Goal: Task Accomplishment & Management: Manage account settings

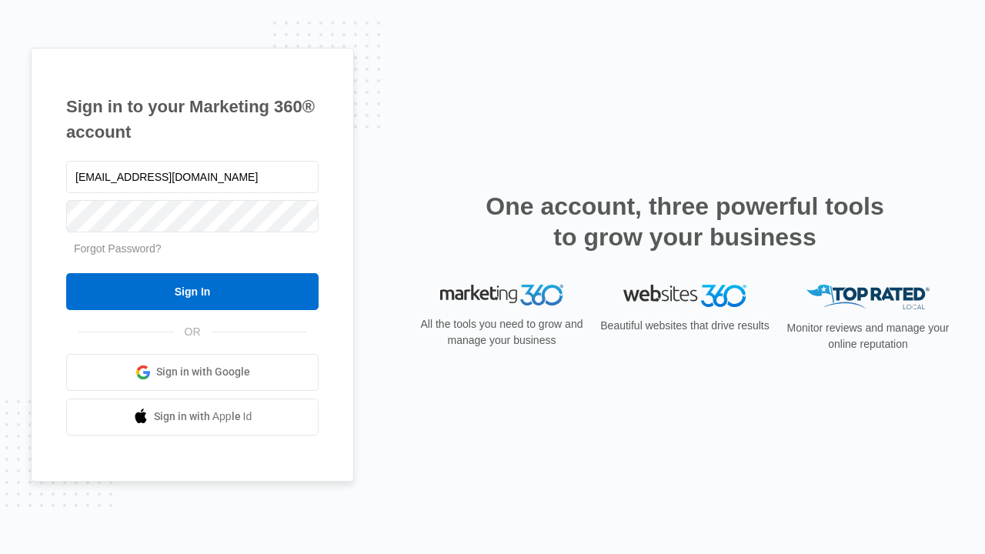
type input "dankie614@gmail.com"
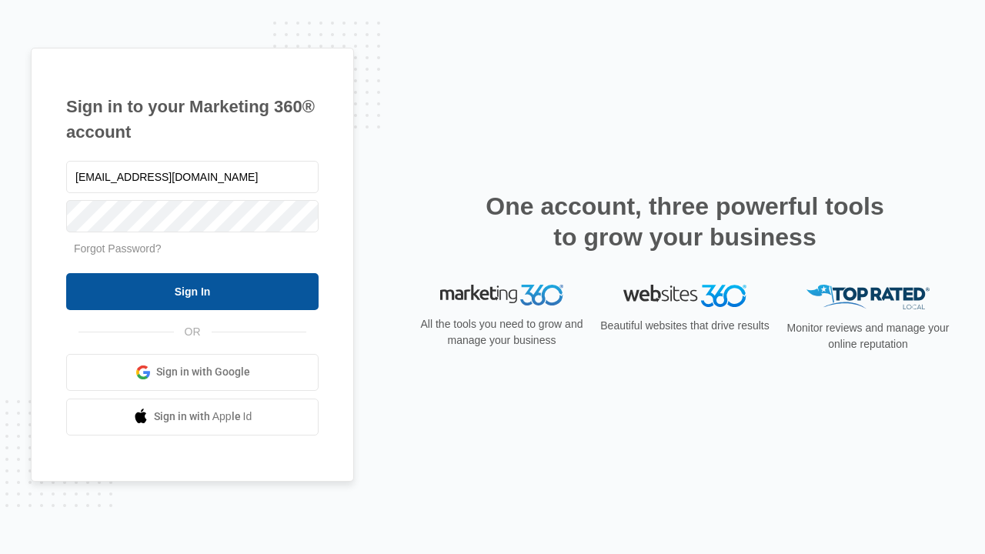
click at [192, 291] on input "Sign In" at bounding box center [192, 291] width 252 height 37
